Goal: Transaction & Acquisition: Book appointment/travel/reservation

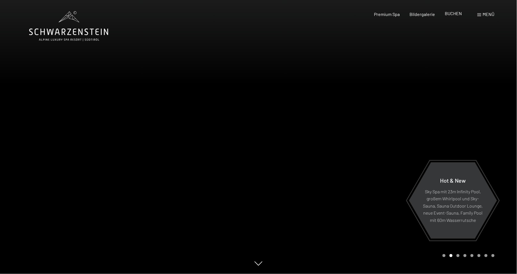
click at [451, 14] on span "BUCHEN" at bounding box center [453, 13] width 17 height 5
click at [454, 13] on span "BUCHEN" at bounding box center [453, 13] width 17 height 5
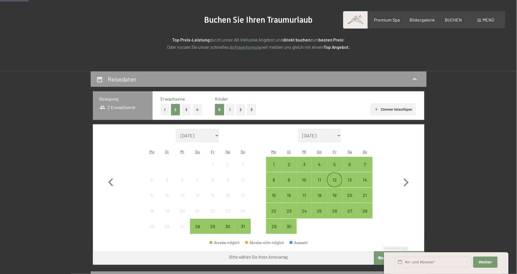
click at [336, 181] on div "12" at bounding box center [335, 185] width 14 height 14
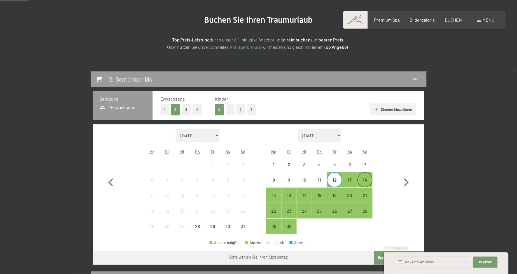
click at [366, 180] on div "14" at bounding box center [365, 185] width 14 height 14
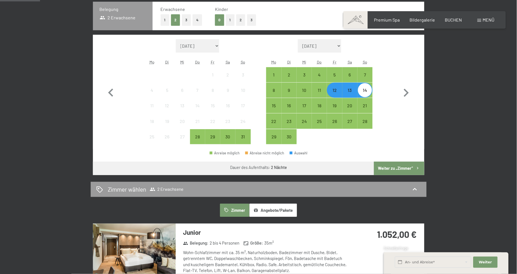
scroll to position [155, 0]
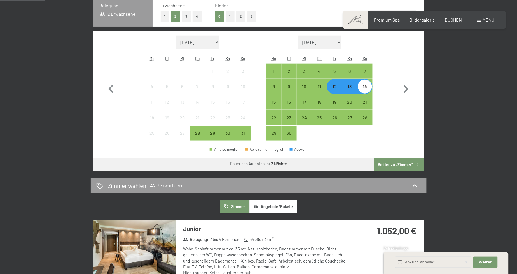
click at [396, 167] on button "Weiter zu „Zimmer“" at bounding box center [399, 164] width 50 height 13
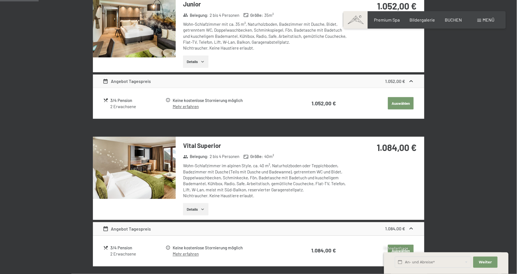
scroll to position [258, 0]
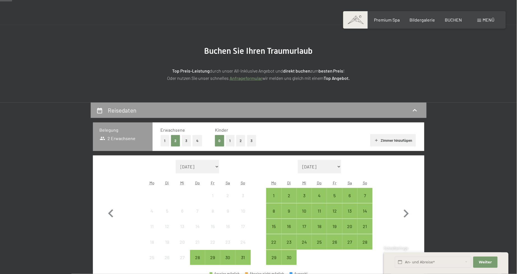
scroll to position [62, 0]
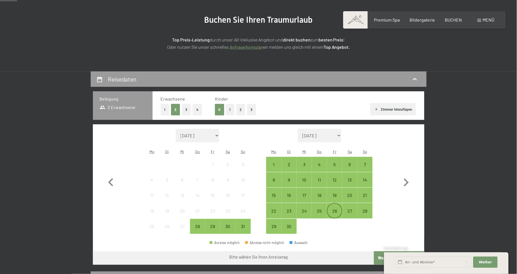
drag, startPoint x: 332, startPoint y: 213, endPoint x: 346, endPoint y: 213, distance: 13.7
click at [332, 213] on div "26" at bounding box center [335, 216] width 14 height 14
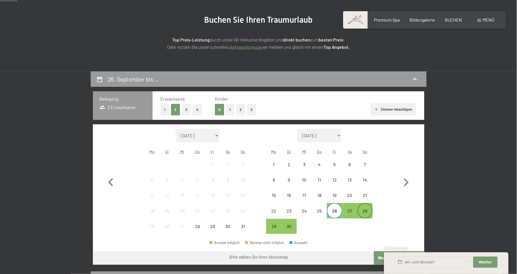
click at [365, 212] on div "28" at bounding box center [365, 216] width 14 height 14
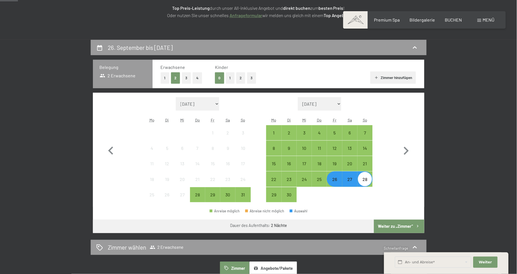
scroll to position [124, 0]
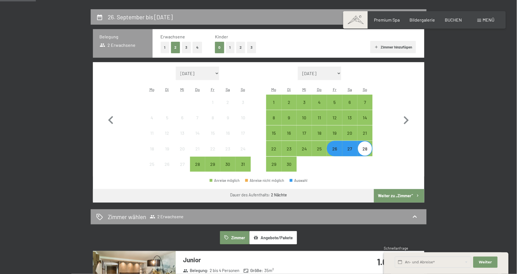
click at [396, 194] on button "Weiter zu „Zimmer“" at bounding box center [399, 195] width 50 height 13
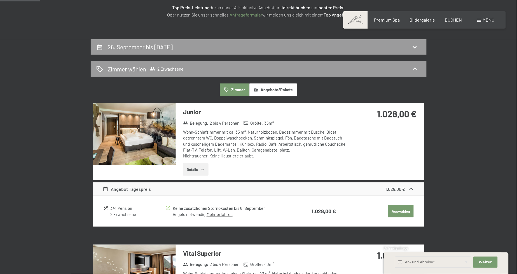
scroll to position [40, 0]
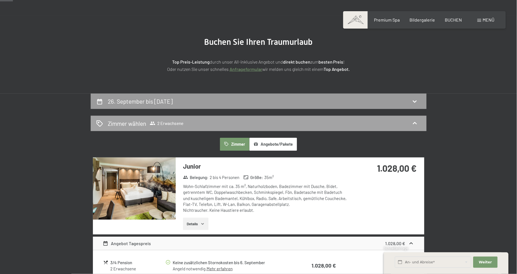
click at [348, 118] on div "Zimmer wählen 2 Erwachsene" at bounding box center [259, 123] width 336 height 15
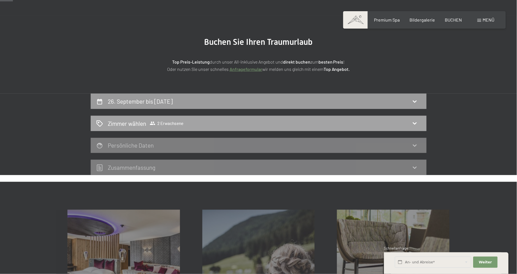
click at [348, 123] on div "Zimmer wählen 2 Erwachsene" at bounding box center [258, 123] width 325 height 8
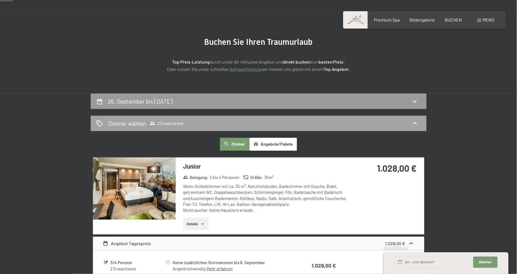
click at [349, 130] on div "Zimmer wählen 2 Erwachsene" at bounding box center [259, 123] width 336 height 15
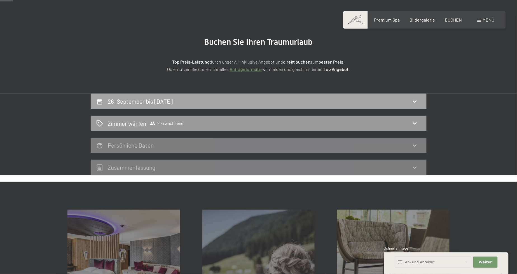
click at [336, 97] on div "26. September bis [DATE]" at bounding box center [258, 101] width 325 height 8
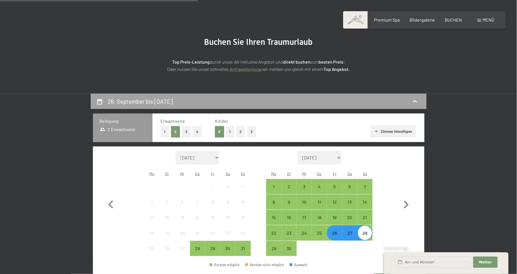
scroll to position [133, 0]
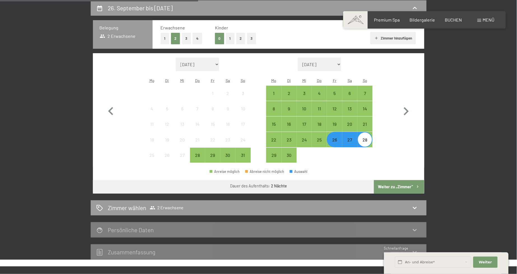
click at [232, 40] on button "1" at bounding box center [230, 38] width 9 height 11
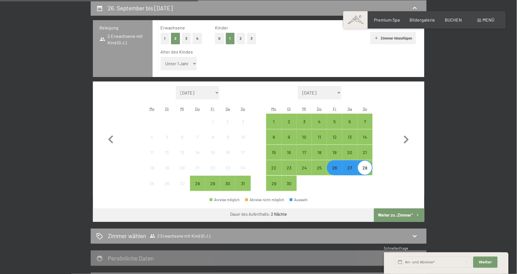
click at [194, 66] on select "Unter 1 Jahr 1 Jahr 2 Jahre 3 Jahre 4 Jahre 5 Jahre 6 Jahre 7 Jahre 8 Jahre 9 J…" at bounding box center [179, 63] width 36 height 13
select select "3"
click at [161, 57] on select "Unter 1 Jahr 1 Jahr 2 Jahre 3 Jahre 4 Jahre 5 Jahre 6 Jahre 7 Jahre 8 Jahre 9 J…" at bounding box center [179, 63] width 36 height 13
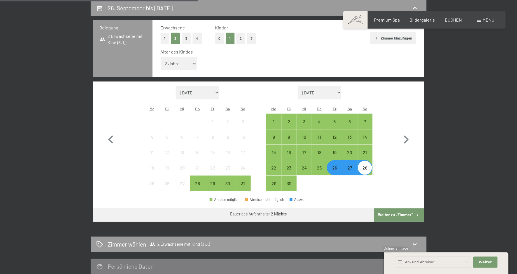
click at [400, 214] on button "Weiter zu „Zimmer“" at bounding box center [399, 214] width 50 height 13
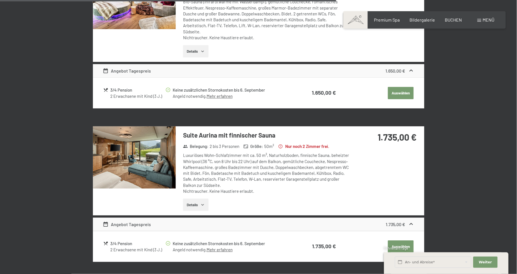
scroll to position [1276, 0]
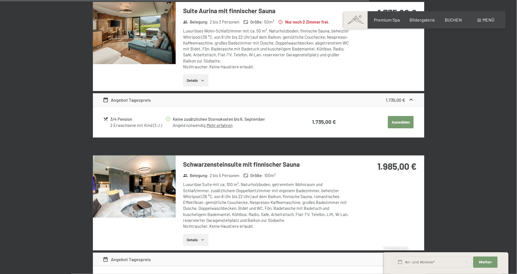
click at [152, 167] on img at bounding box center [134, 186] width 83 height 62
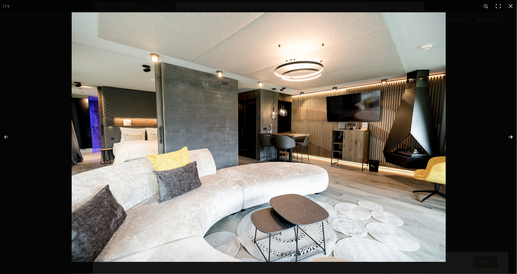
click at [510, 136] on button "button" at bounding box center [508, 137] width 20 height 28
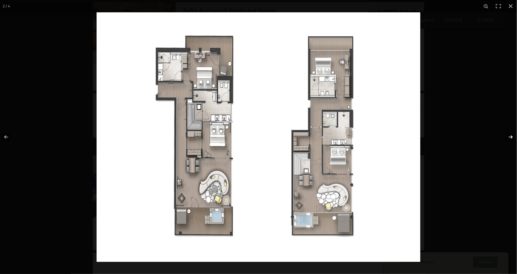
click at [510, 136] on button "button" at bounding box center [508, 137] width 20 height 28
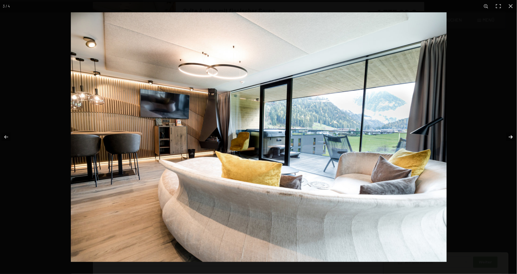
click at [510, 136] on button "button" at bounding box center [508, 137] width 20 height 28
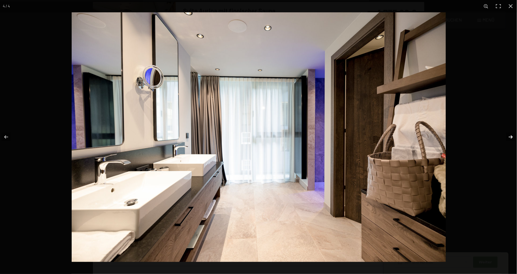
click at [510, 136] on button "button" at bounding box center [508, 137] width 20 height 28
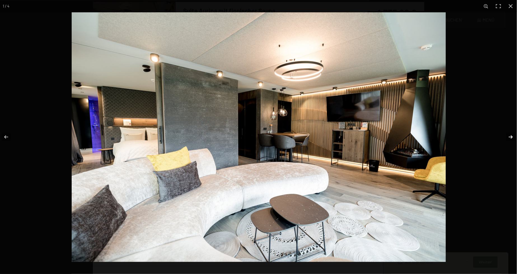
click at [509, 136] on button "button" at bounding box center [508, 137] width 20 height 28
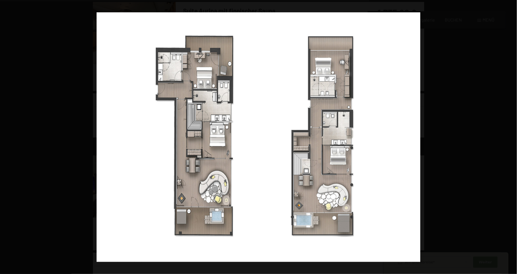
click at [509, 136] on button "button" at bounding box center [508, 137] width 20 height 28
